Goal: Information Seeking & Learning: Learn about a topic

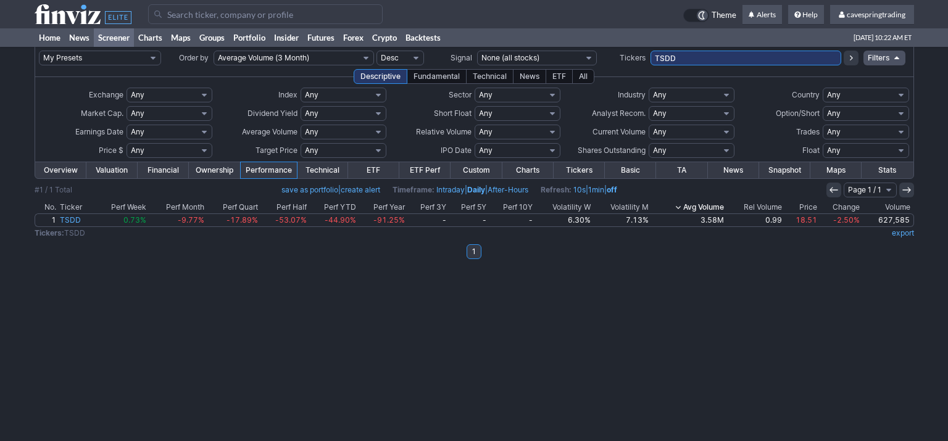
drag, startPoint x: 675, startPoint y: 53, endPoint x: 580, endPoint y: 48, distance: 95.2
click at [650, 51] on input "TSDD" at bounding box center [745, 58] width 191 height 15
paste input "SPXS,SPXL,SPLG,SPDN,SH,SPY,SPXU,SDS,SPYU,SCHX,SQQQ,TQQQ,PSQ,QQQ,QID,RWM,SRTY,UR…"
type input "SPXS,SPXL,SPLG,SPDN,SH,SPY,SPXU,SDS,SPYU,SCHX,SQQQ,TQQQ,PSQ,QQQ,QID,RWM,SRTY,UR…"
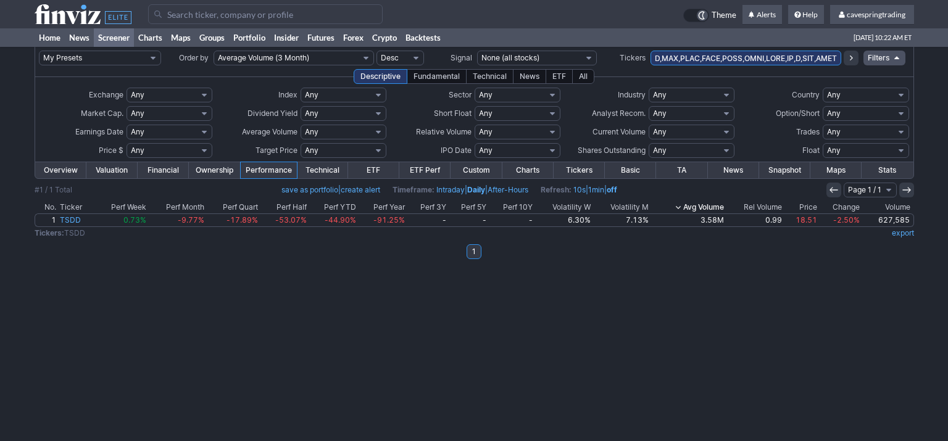
click at [848, 56] on icon at bounding box center [851, 58] width 10 height 10
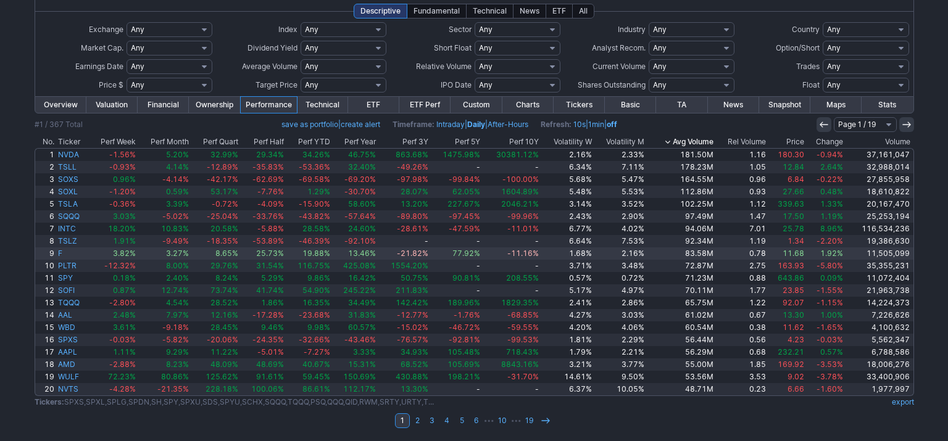
scroll to position [65, 0]
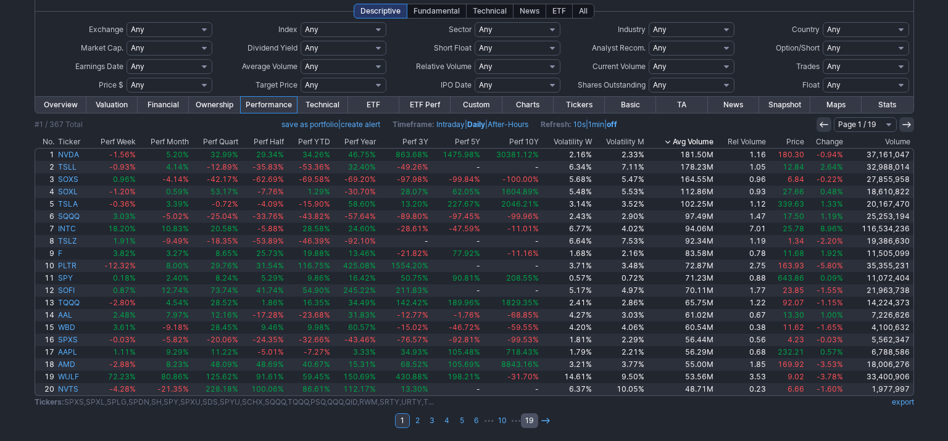
click at [526, 418] on link "19" at bounding box center [529, 420] width 17 height 15
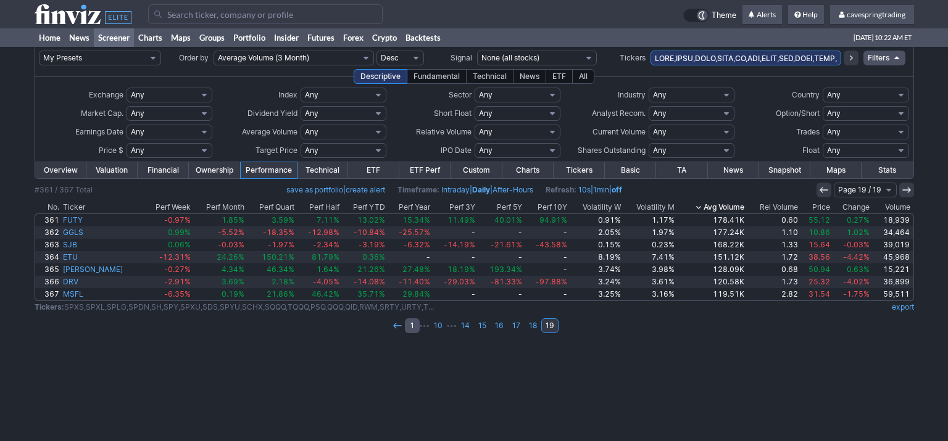
click at [413, 330] on link "1" at bounding box center [412, 325] width 15 height 15
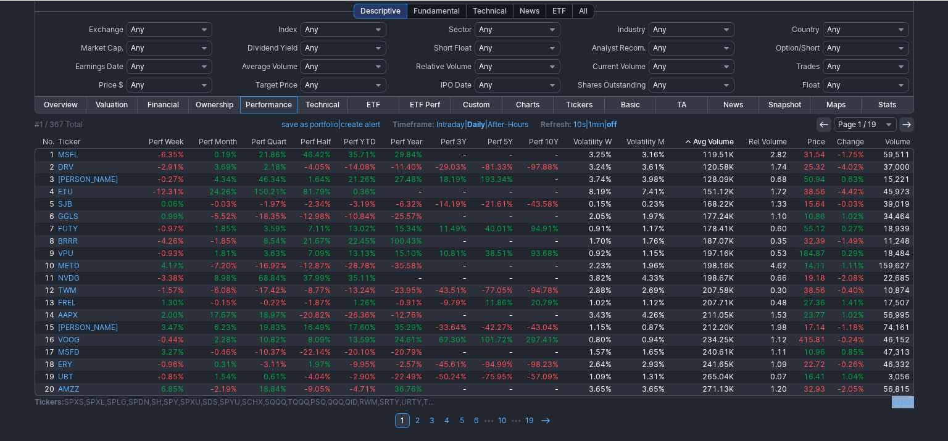
scroll to position [65, 0]
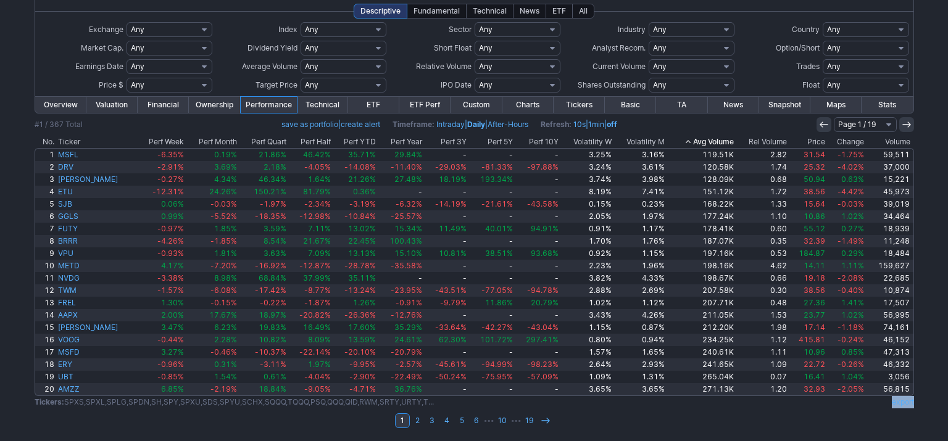
click at [908, 399] on link "export" at bounding box center [903, 401] width 22 height 9
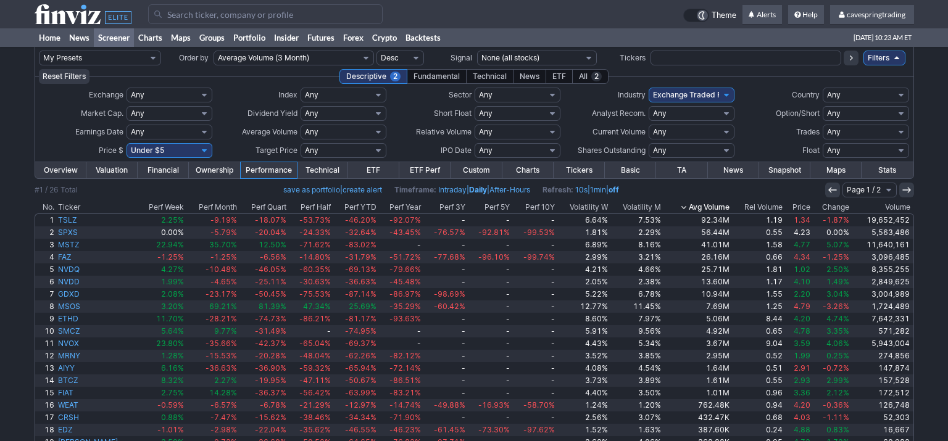
click at [127, 143] on select "Any Under $1 Under $2 Under $3 Under $4 Under $5 Under $7 Under $10 Under $15 U…" at bounding box center [170, 150] width 86 height 15
select select
click option "Any" at bounding box center [0, 0] width 0 height 0
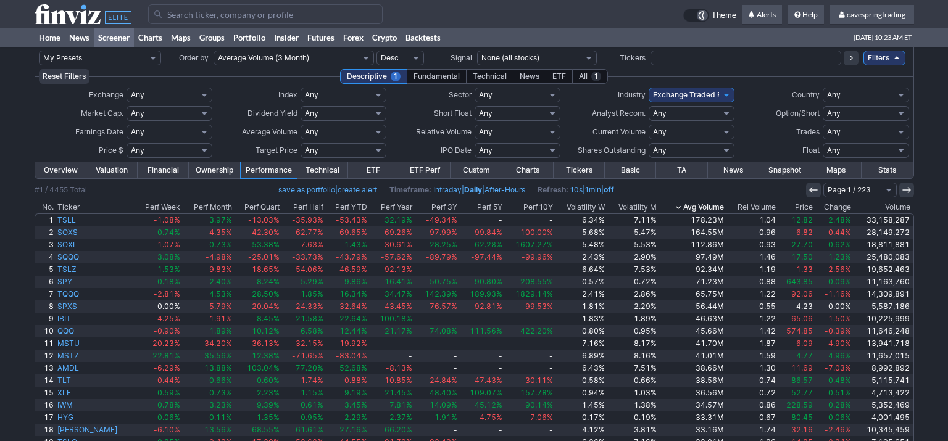
click at [649, 88] on select "Any Stocks only (ex-Funds) Exchange Traded Fund Advertising Agencies Aerospace …" at bounding box center [692, 95] width 86 height 15
select select
click option "Any" at bounding box center [0, 0] width 0 height 0
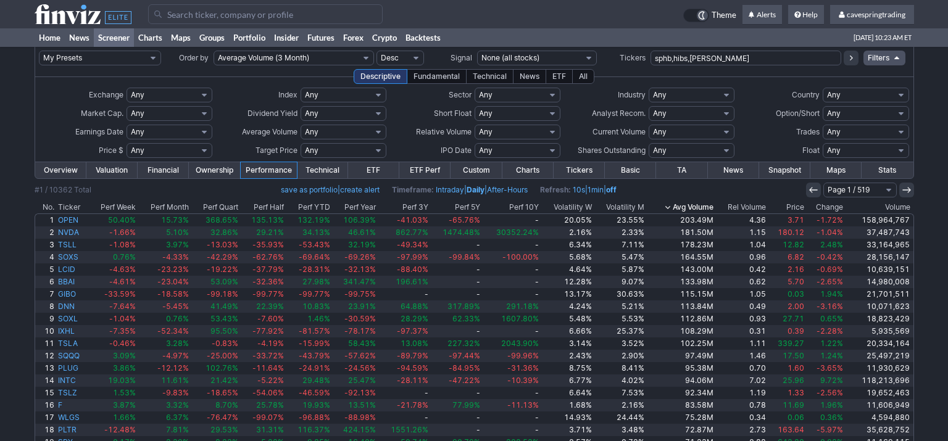
type input "sphb,hibs,hibl"
